Goal: Task Accomplishment & Management: Manage account settings

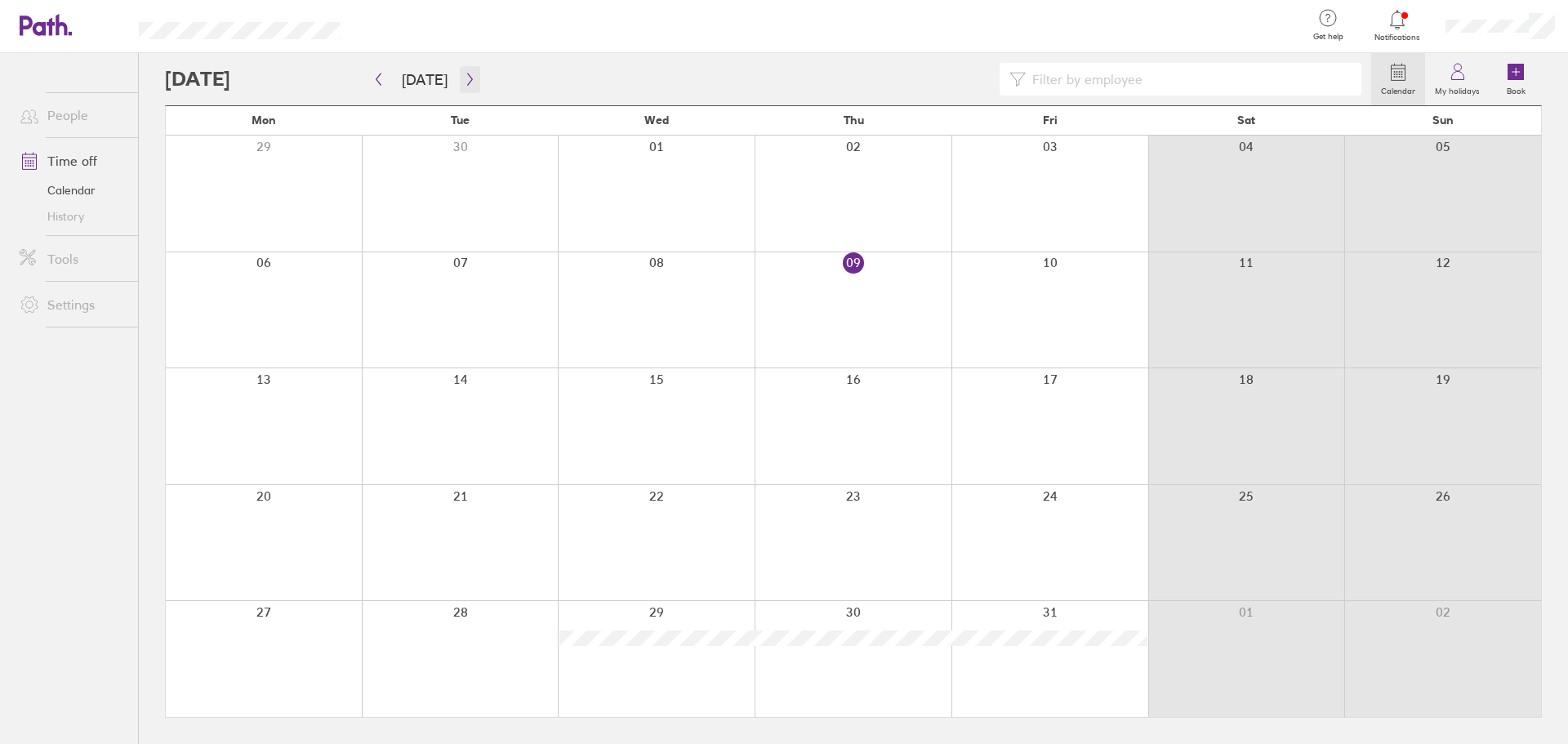
click at [464, 80] on icon "button" at bounding box center [470, 79] width 12 height 13
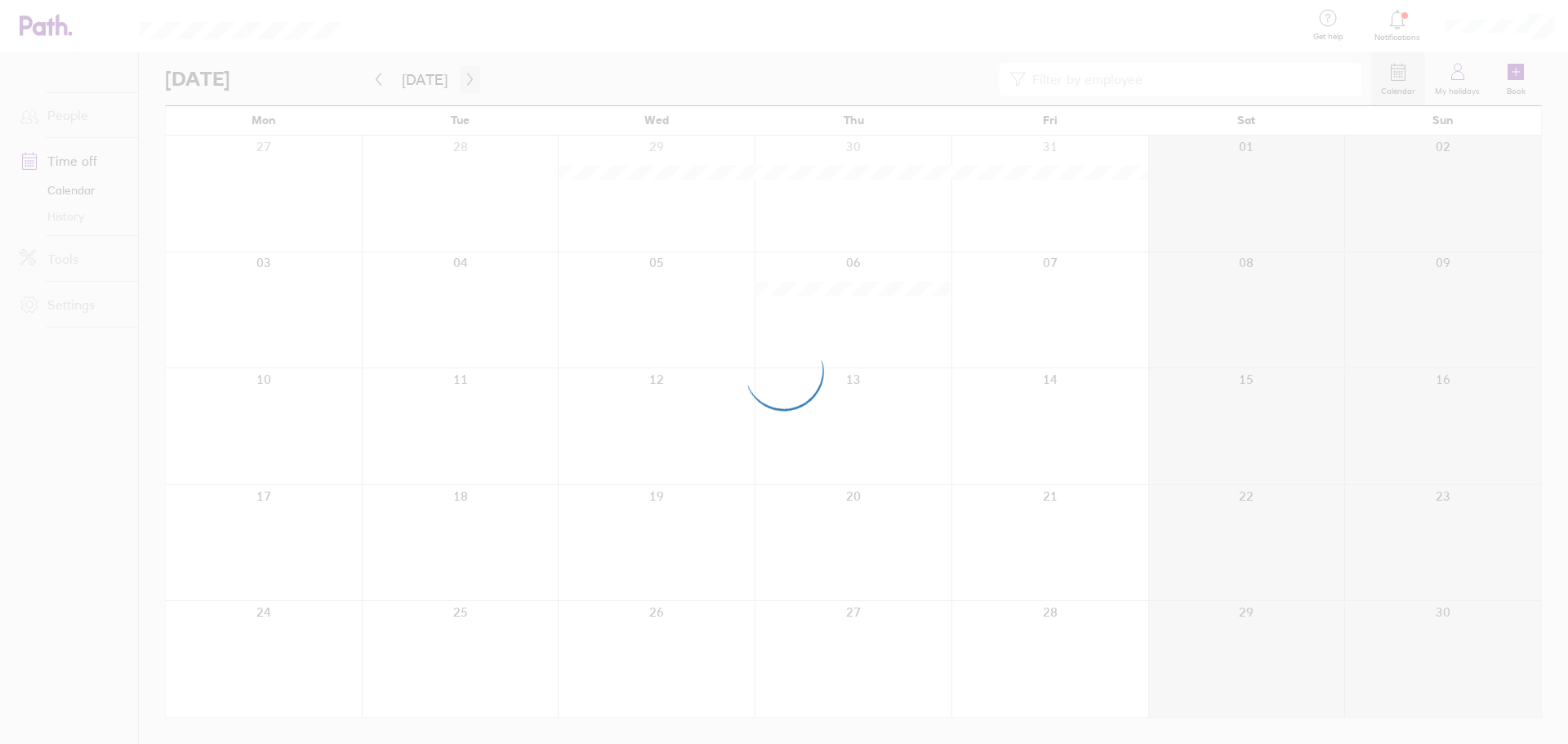
click at [460, 80] on div at bounding box center [784, 372] width 1568 height 744
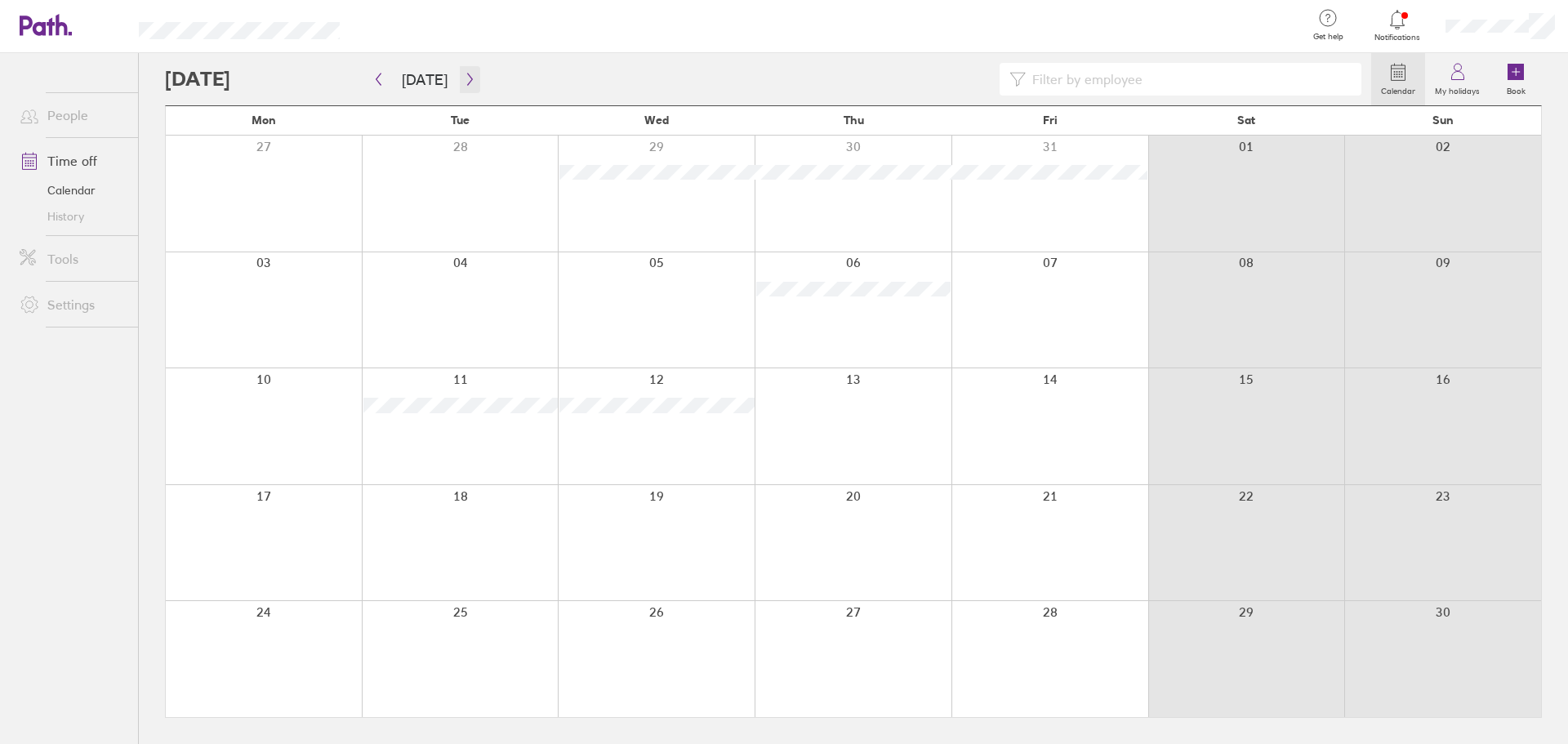
click at [464, 80] on icon "button" at bounding box center [470, 79] width 12 height 13
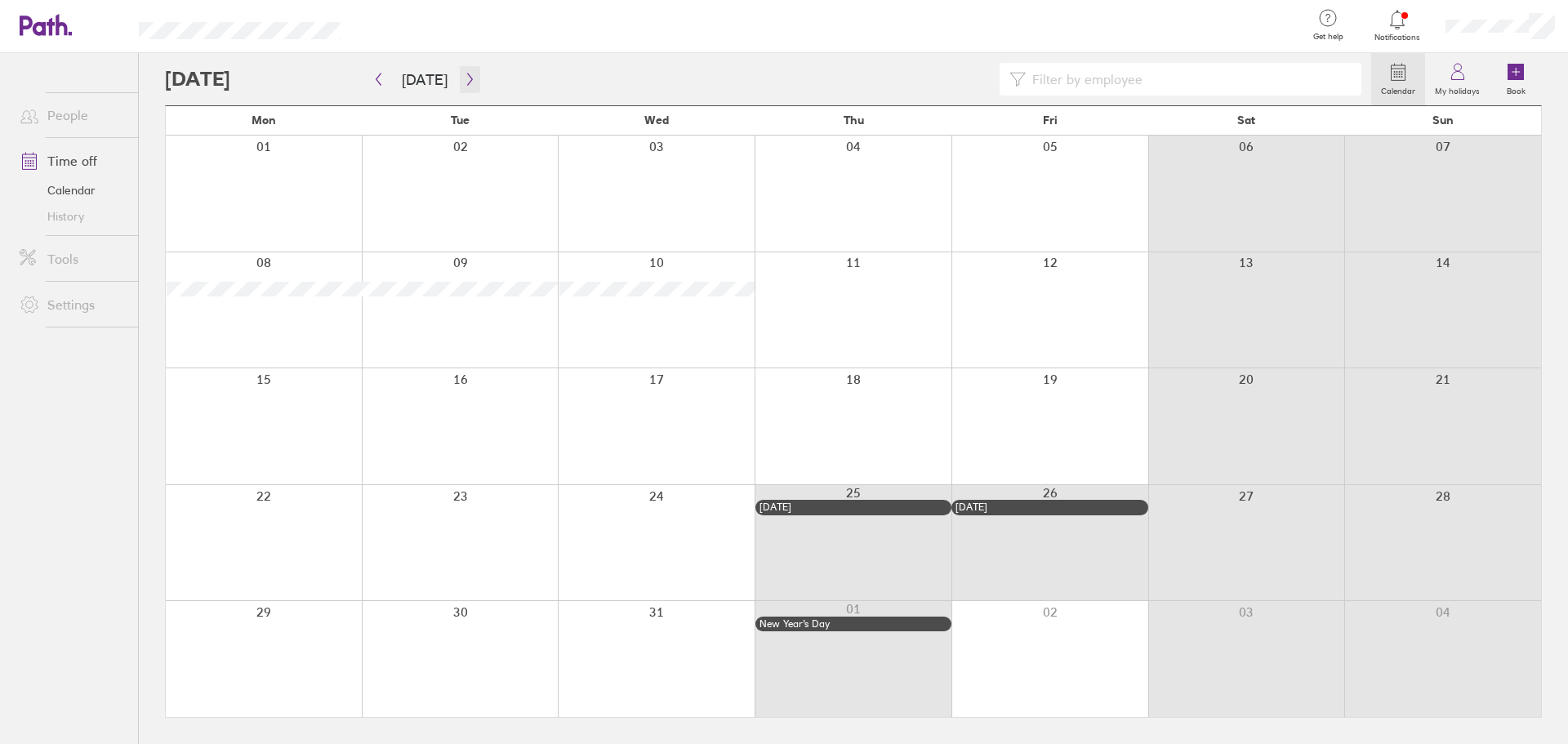
click at [464, 80] on icon "button" at bounding box center [470, 79] width 12 height 13
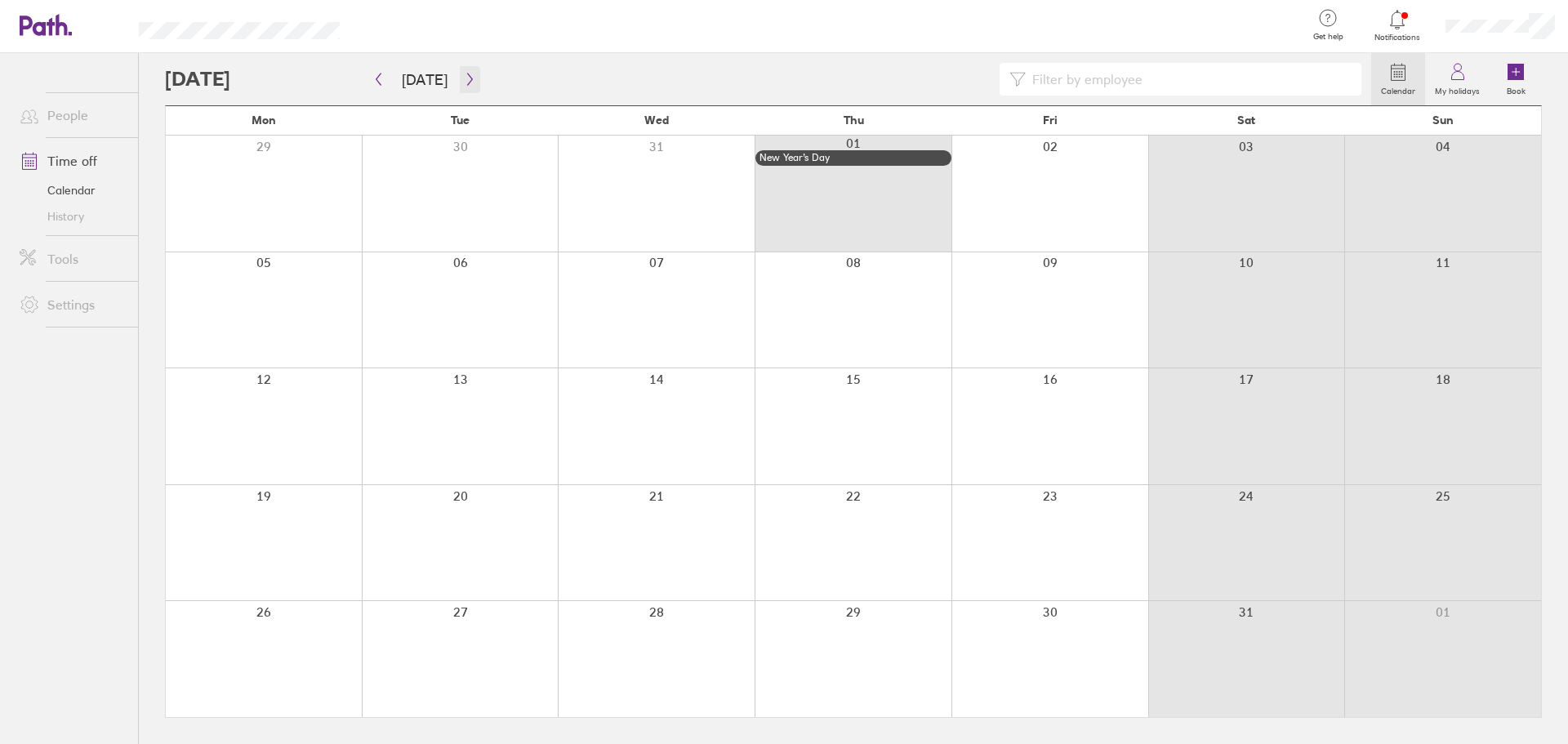
click at [464, 80] on icon "button" at bounding box center [470, 79] width 12 height 13
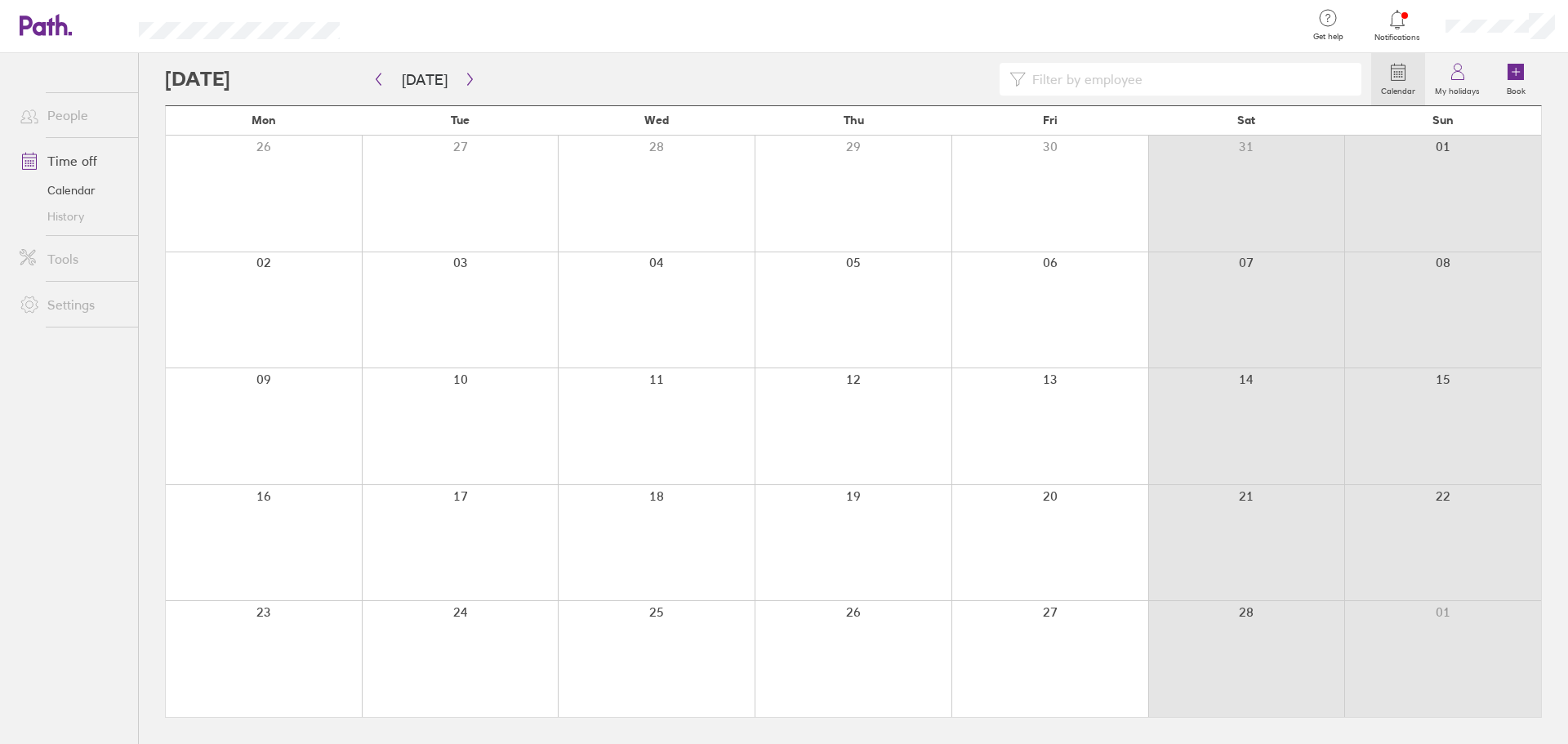
click at [869, 426] on div at bounding box center [853, 426] width 196 height 116
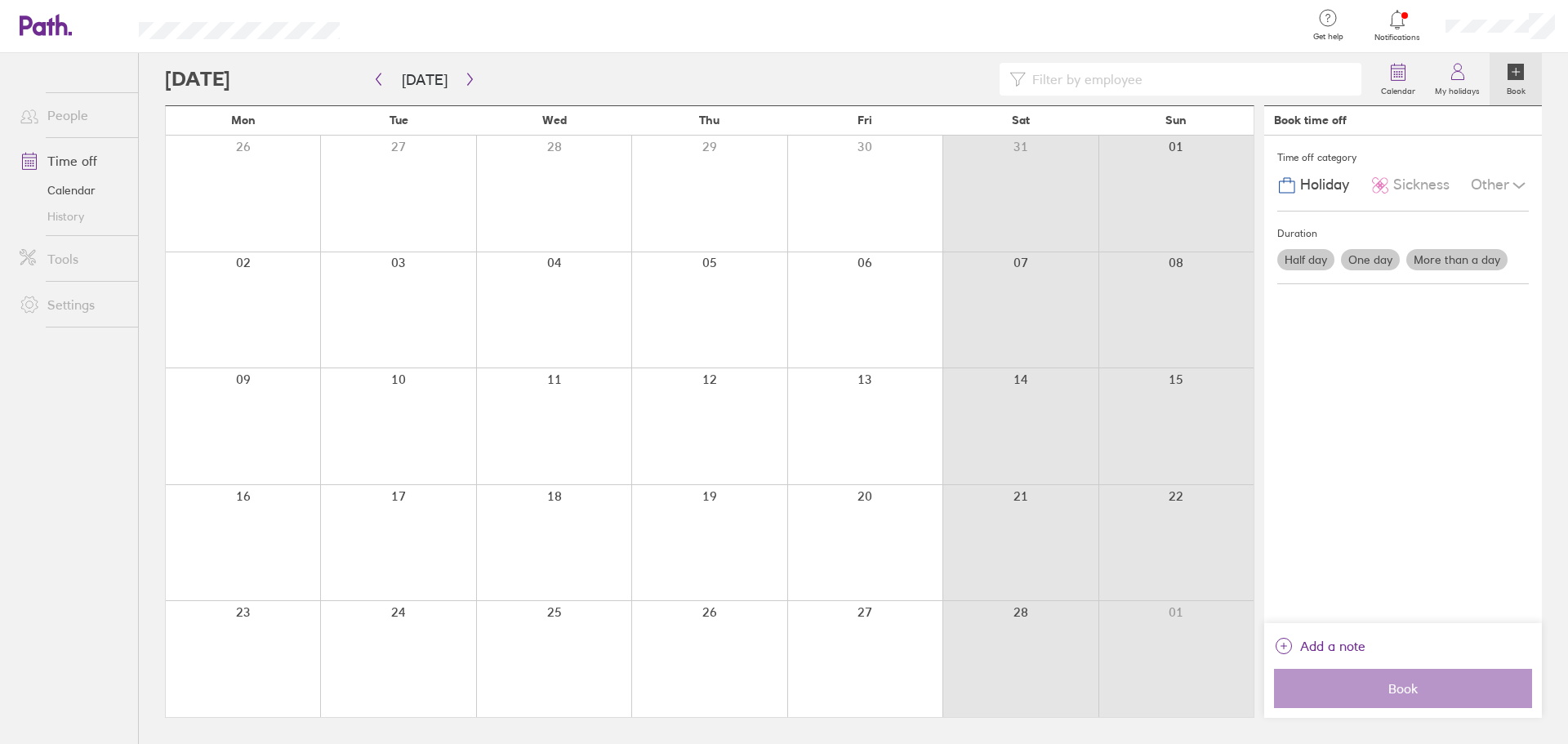
click at [869, 426] on div at bounding box center [865, 426] width 155 height 116
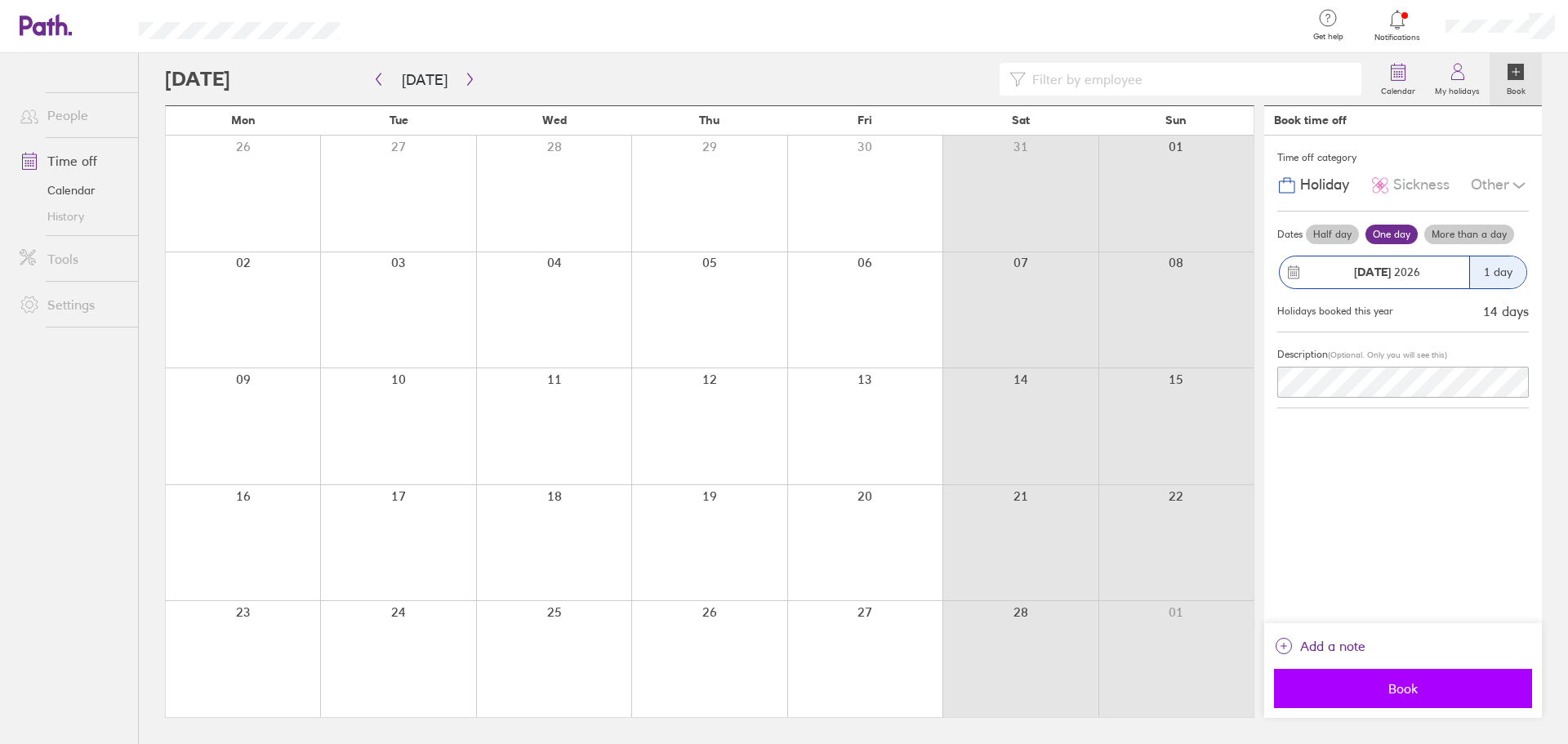
click at [1392, 679] on button "Book" at bounding box center [1402, 688] width 258 height 39
